Goal: Task Accomplishment & Management: Use online tool/utility

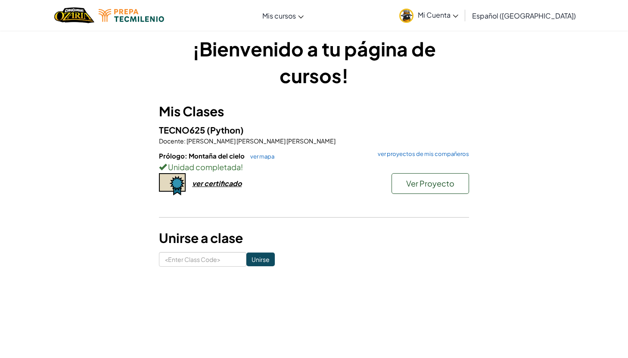
scroll to position [10, 0]
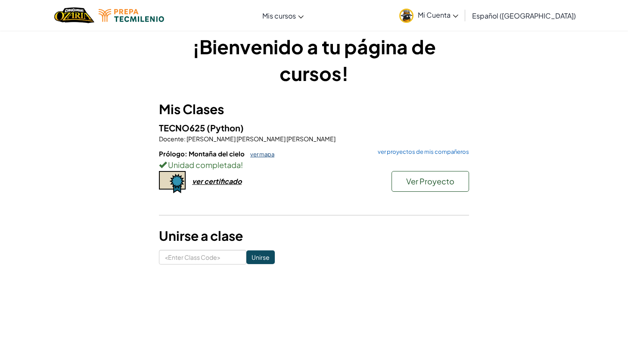
click at [266, 155] on link "ver mapa" at bounding box center [260, 154] width 28 height 7
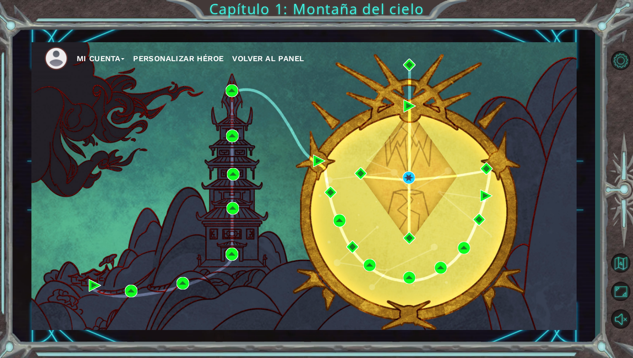
click at [124, 62] on button "Mi Cuenta" at bounding box center [101, 58] width 48 height 13
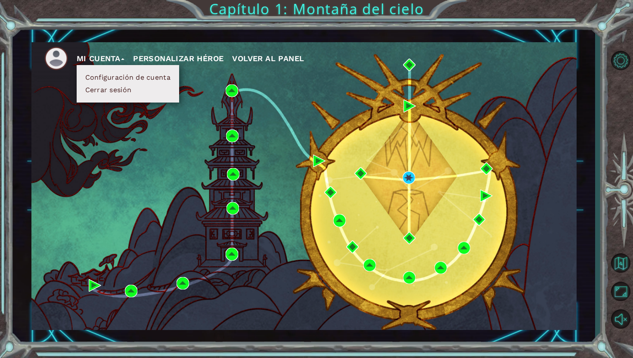
click at [192, 131] on div "Mi Cuenta Configuración de cuenta Cerrar sesión Personalizar héroe Volver al pa…" at bounding box center [303, 186] width 545 height 288
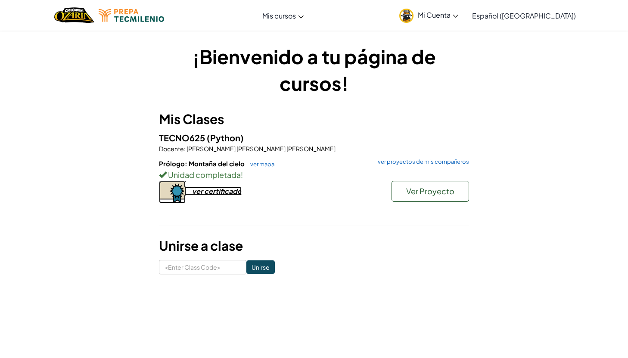
click at [209, 190] on div "ver certificado" at bounding box center [216, 190] width 49 height 9
click at [423, 178] on div "Unidad completada !" at bounding box center [314, 174] width 310 height 12
click at [419, 190] on span "Ver Proyecto" at bounding box center [430, 191] width 48 height 10
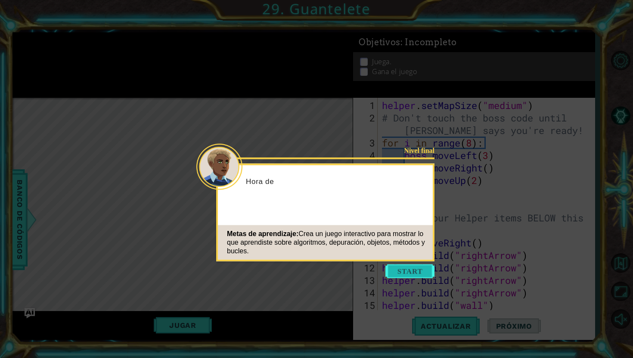
click at [401, 267] on button "Start" at bounding box center [409, 271] width 49 height 14
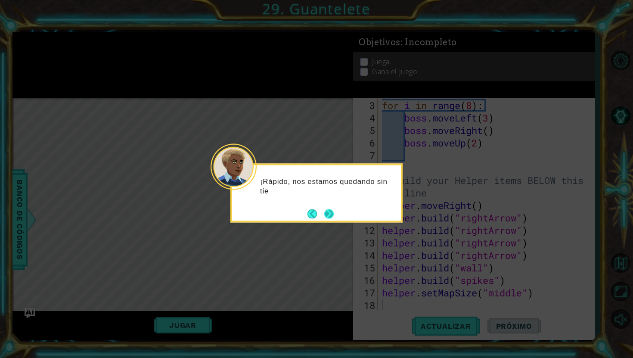
click at [330, 206] on div "¡Rápido, nos estamos quedando sin tie" at bounding box center [316, 188] width 169 height 47
click at [328, 216] on button "Next" at bounding box center [328, 213] width 9 height 9
click at [331, 215] on button "Next" at bounding box center [328, 213] width 9 height 9
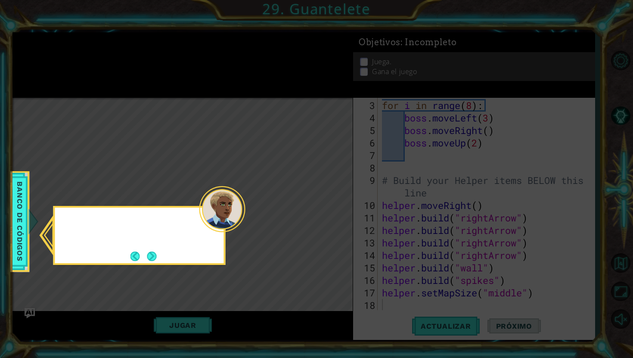
click at [331, 215] on icon at bounding box center [316, 179] width 633 height 358
click at [136, 250] on footer at bounding box center [143, 256] width 26 height 13
click at [157, 255] on button "Next" at bounding box center [151, 255] width 9 height 9
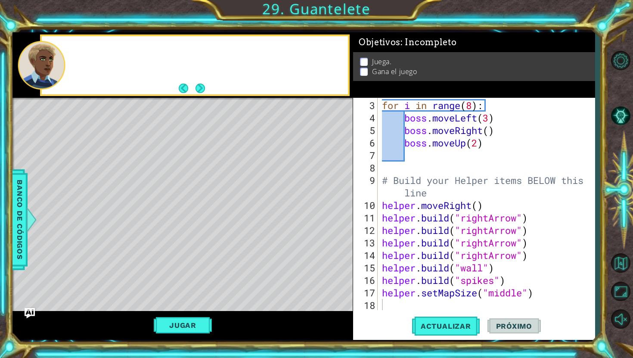
click at [158, 255] on div "Level Map" at bounding box center [211, 225] width 398 height 254
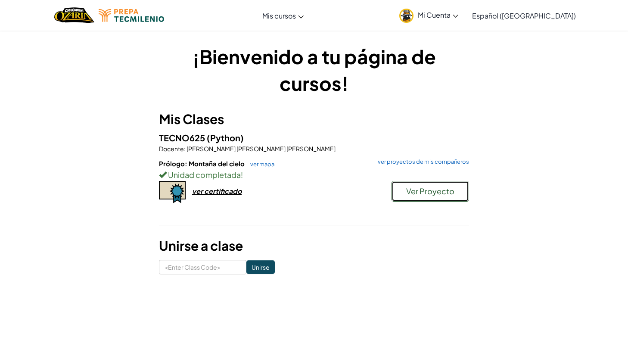
click at [424, 193] on span "Ver Proyecto" at bounding box center [430, 191] width 48 height 10
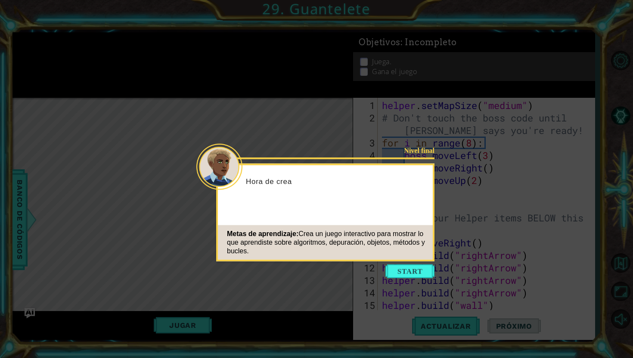
scroll to position [37, 0]
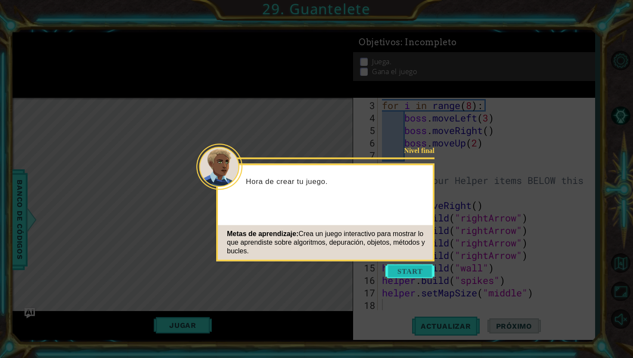
click at [418, 268] on button "Start" at bounding box center [409, 271] width 49 height 14
